Goal: Navigation & Orientation: Understand site structure

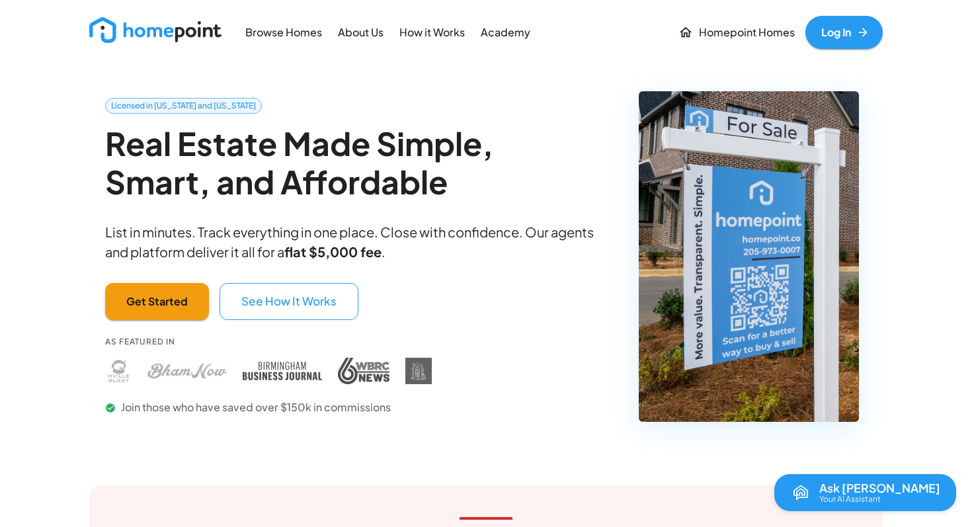
click at [364, 31] on p "About Us" at bounding box center [361, 32] width 46 height 15
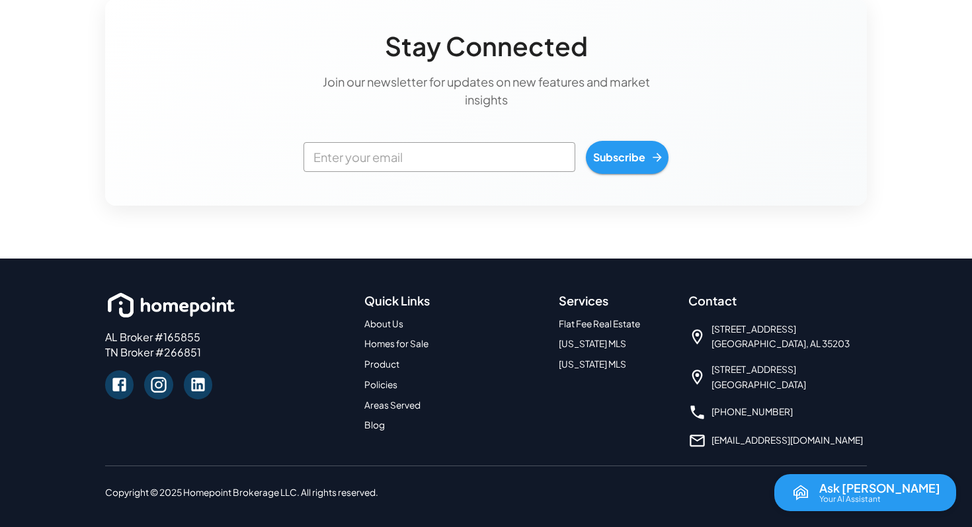
scroll to position [1643, 0]
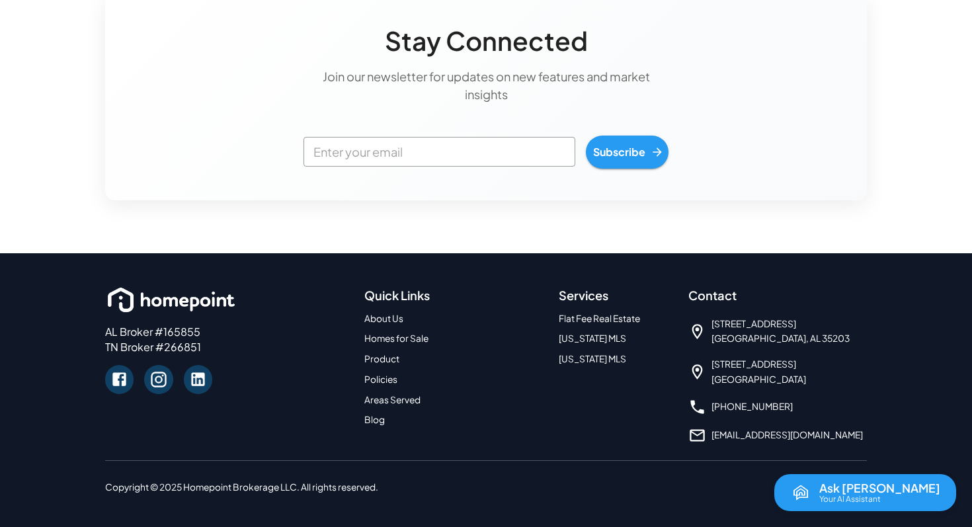
click at [370, 421] on link "Blog" at bounding box center [374, 419] width 20 height 11
click at [594, 359] on link "[US_STATE] MLS" at bounding box center [592, 358] width 67 height 11
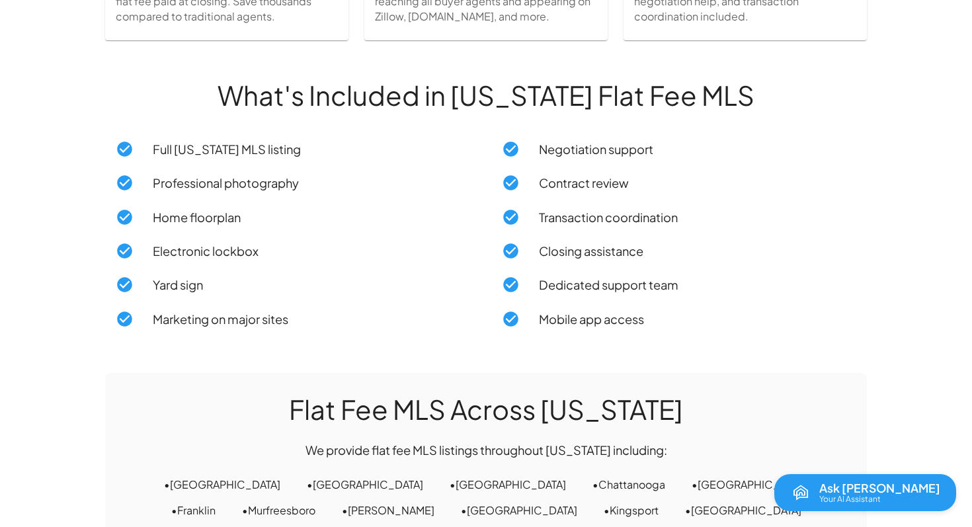
scroll to position [1346, 0]
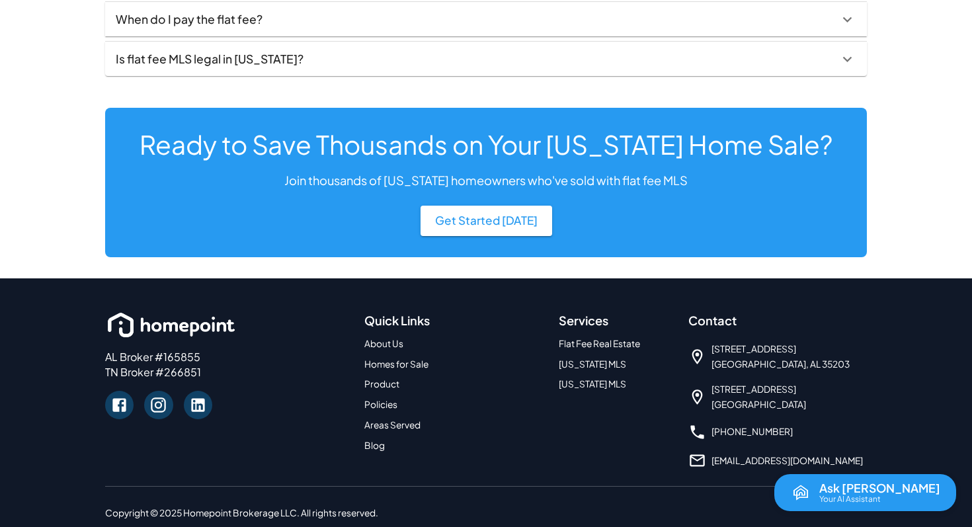
click at [585, 358] on link "[US_STATE] MLS" at bounding box center [592, 363] width 67 height 11
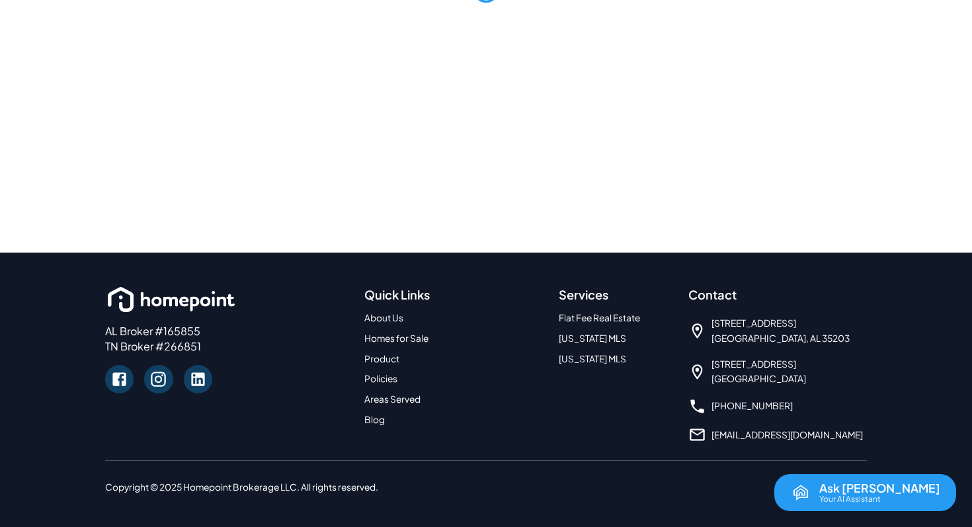
scroll to position [1108, 0]
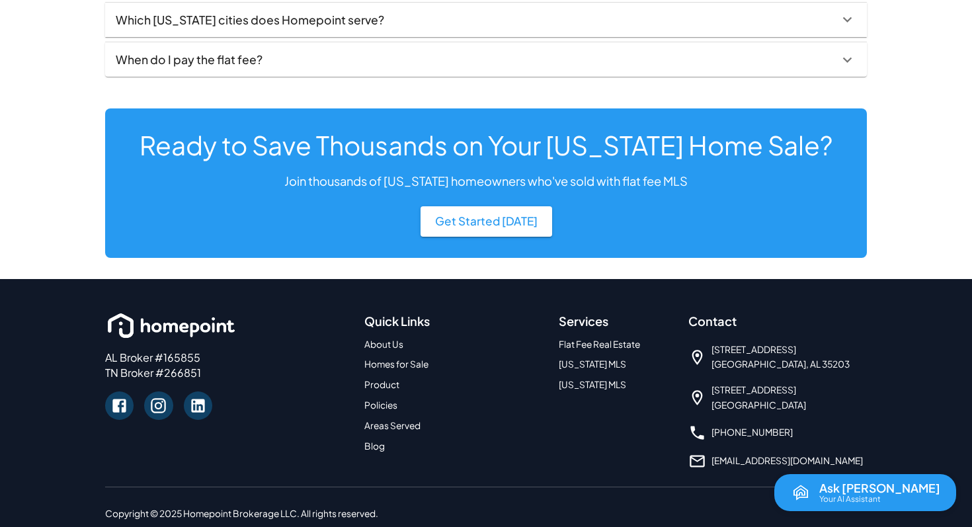
click at [380, 379] on link "Product" at bounding box center [381, 384] width 35 height 11
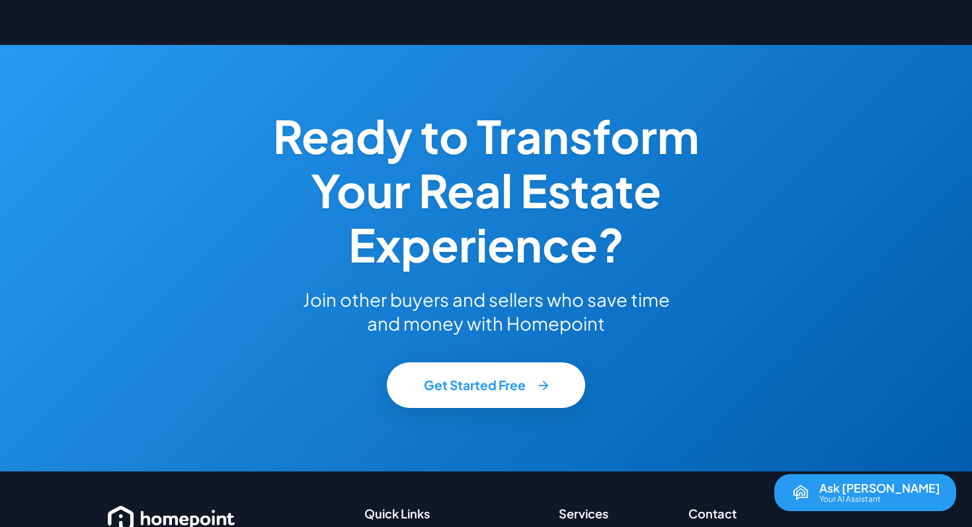
scroll to position [2283, 0]
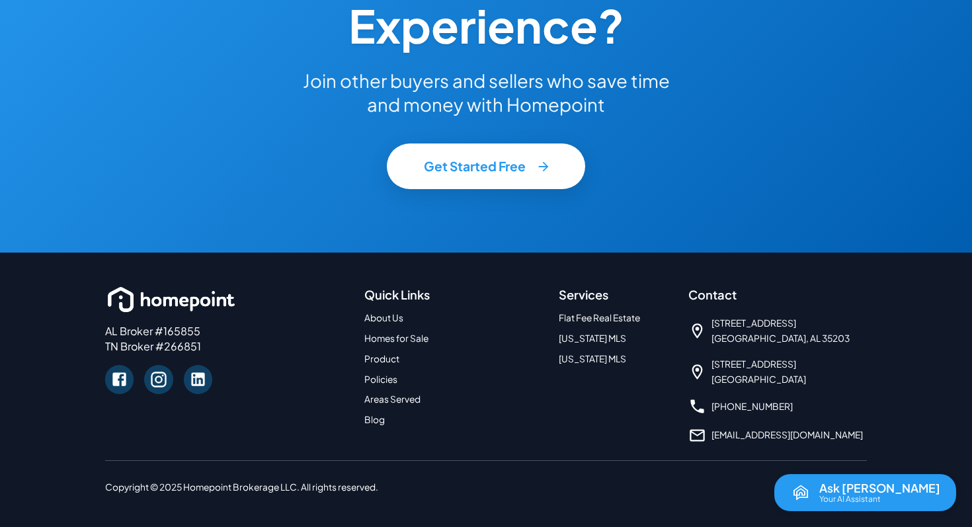
click at [394, 339] on link "Homes for Sale" at bounding box center [396, 338] width 64 height 11
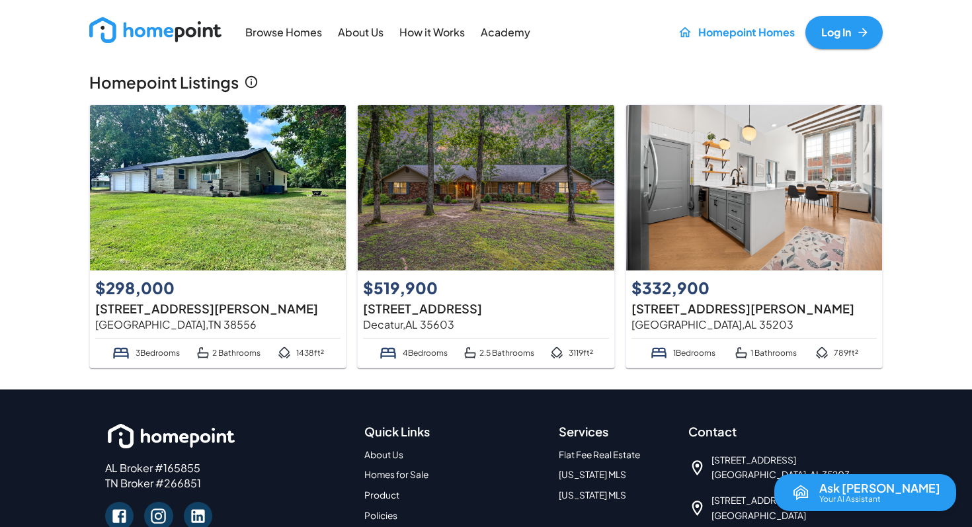
click at [510, 28] on p "Academy" at bounding box center [506, 32] width 50 height 15
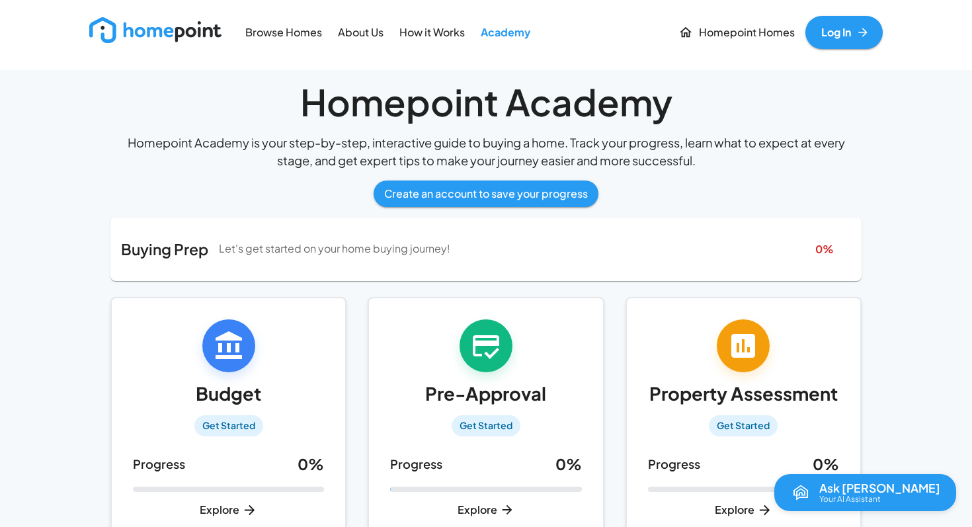
click at [358, 30] on p "About Us" at bounding box center [361, 32] width 46 height 15
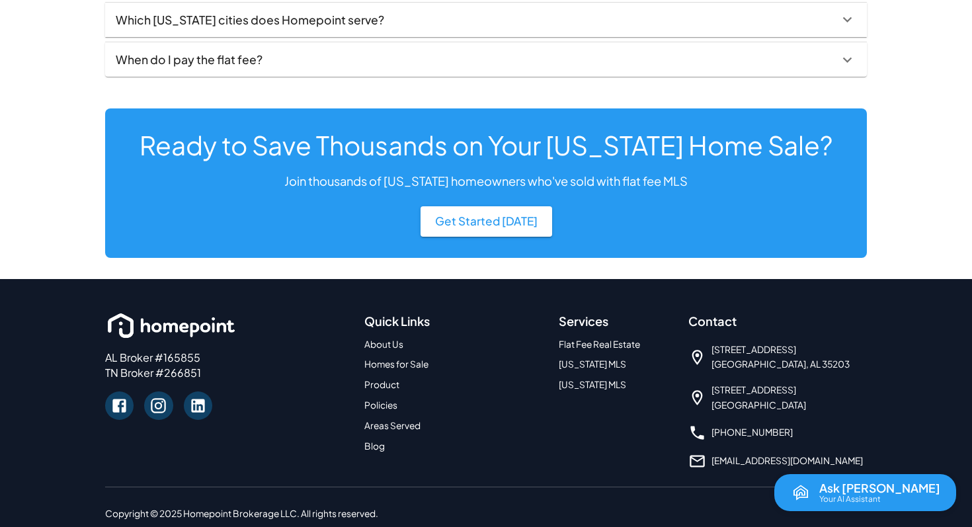
scroll to position [1346, 0]
